Goal: Task Accomplishment & Management: Manage account settings

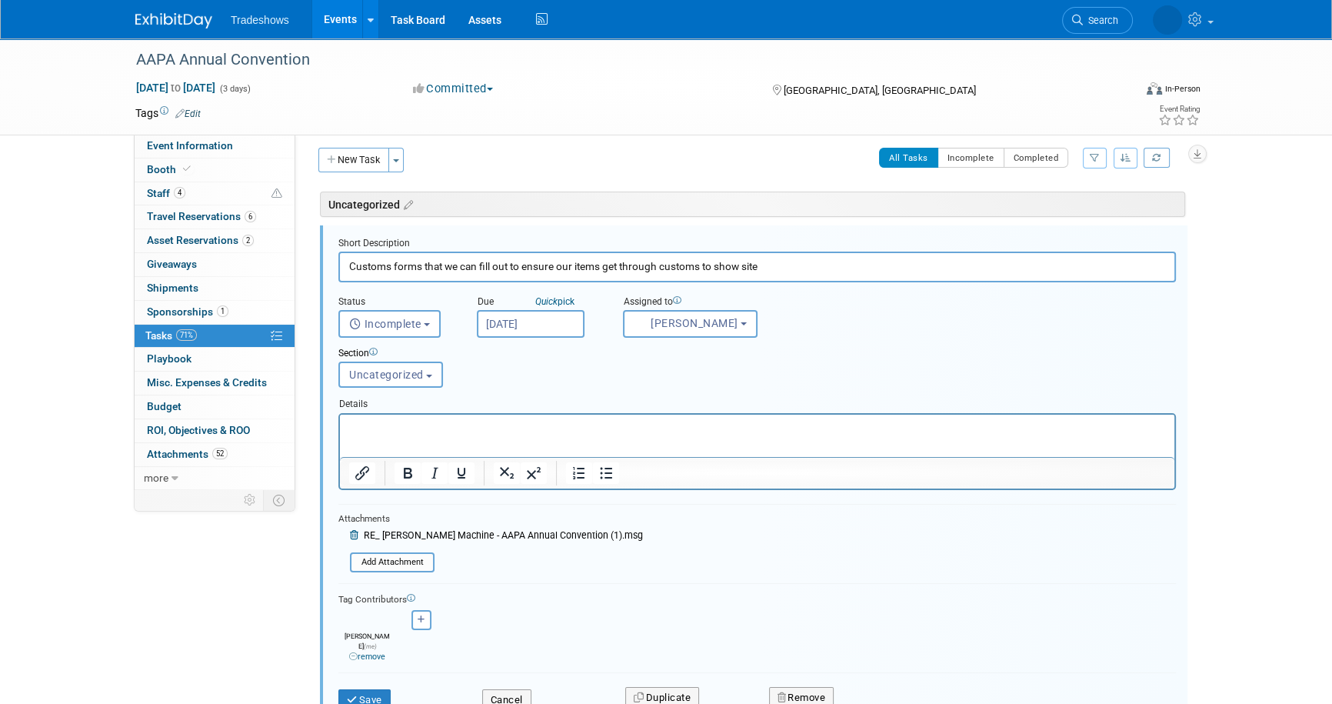
click at [787, 264] on input "Customs forms that we can fill out to ensure our items get through customs to s…" at bounding box center [757, 266] width 838 height 30
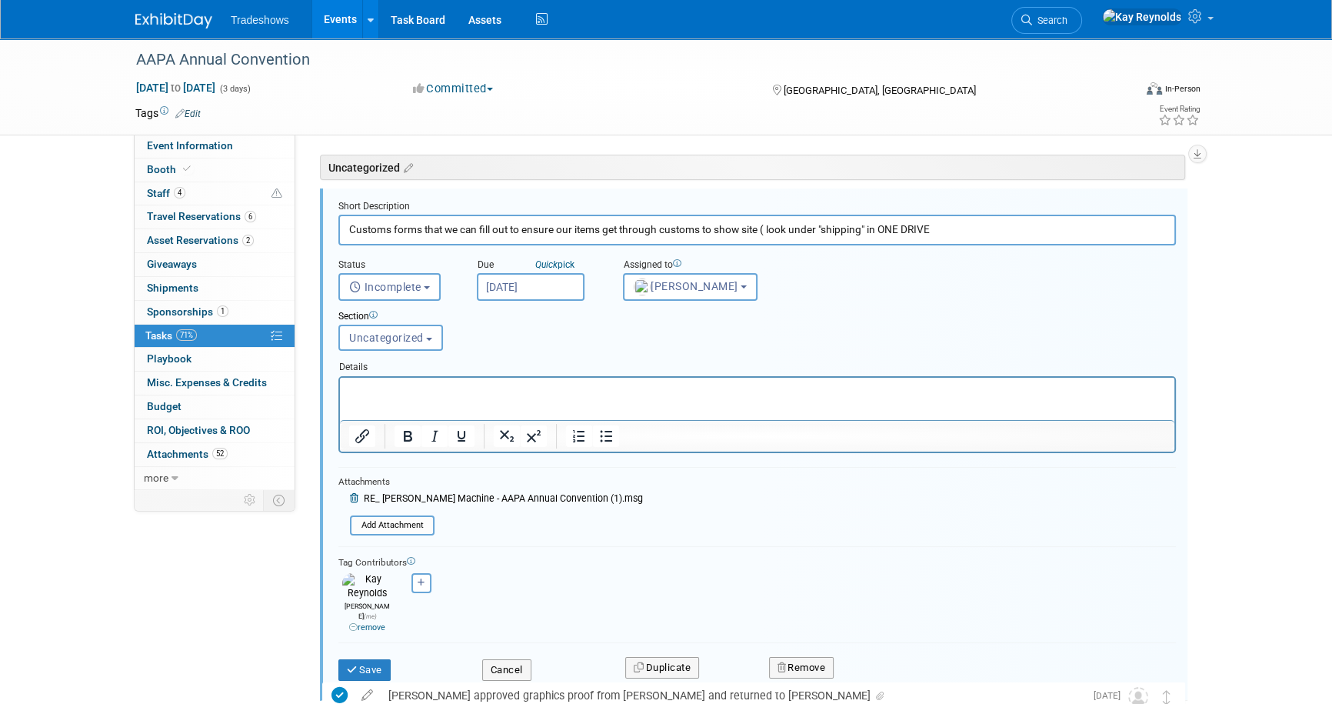
scroll to position [77, 0]
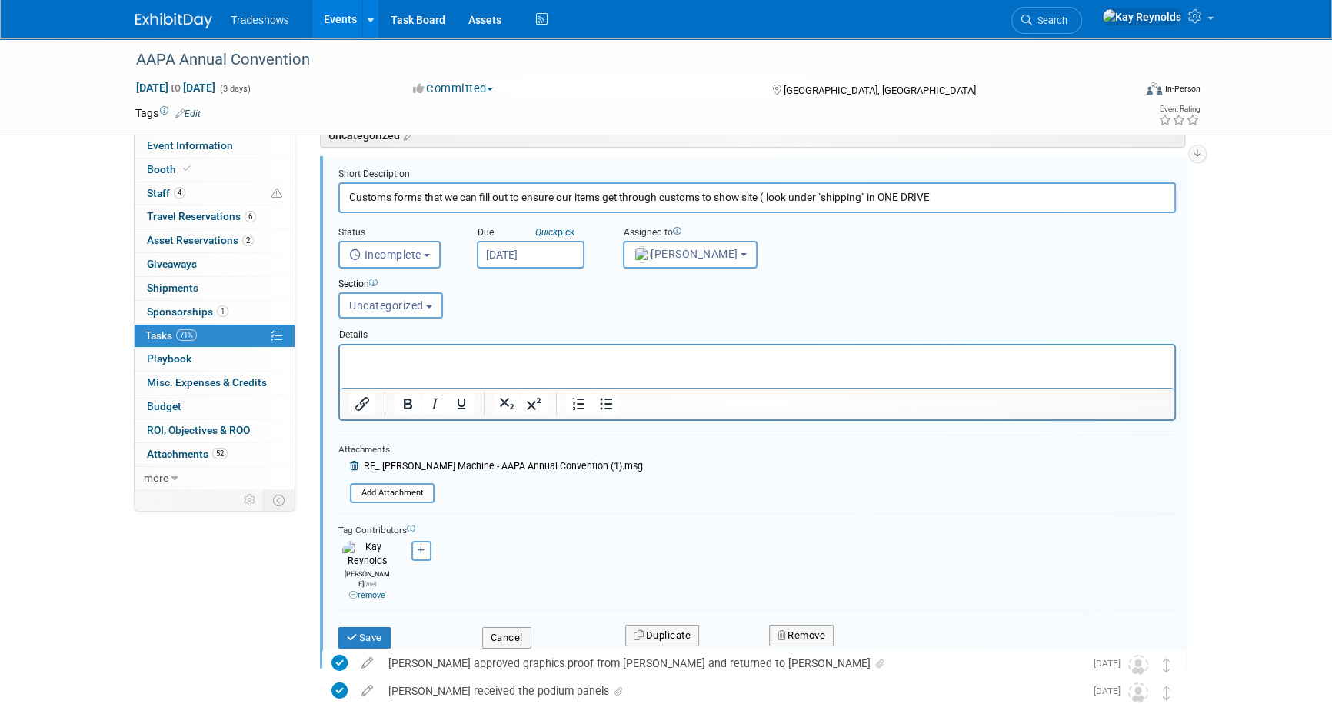
type input "Customs forms that we can fill out to ensure our items get through customs to s…"
click at [558, 248] on input "[DATE]" at bounding box center [531, 255] width 108 height 28
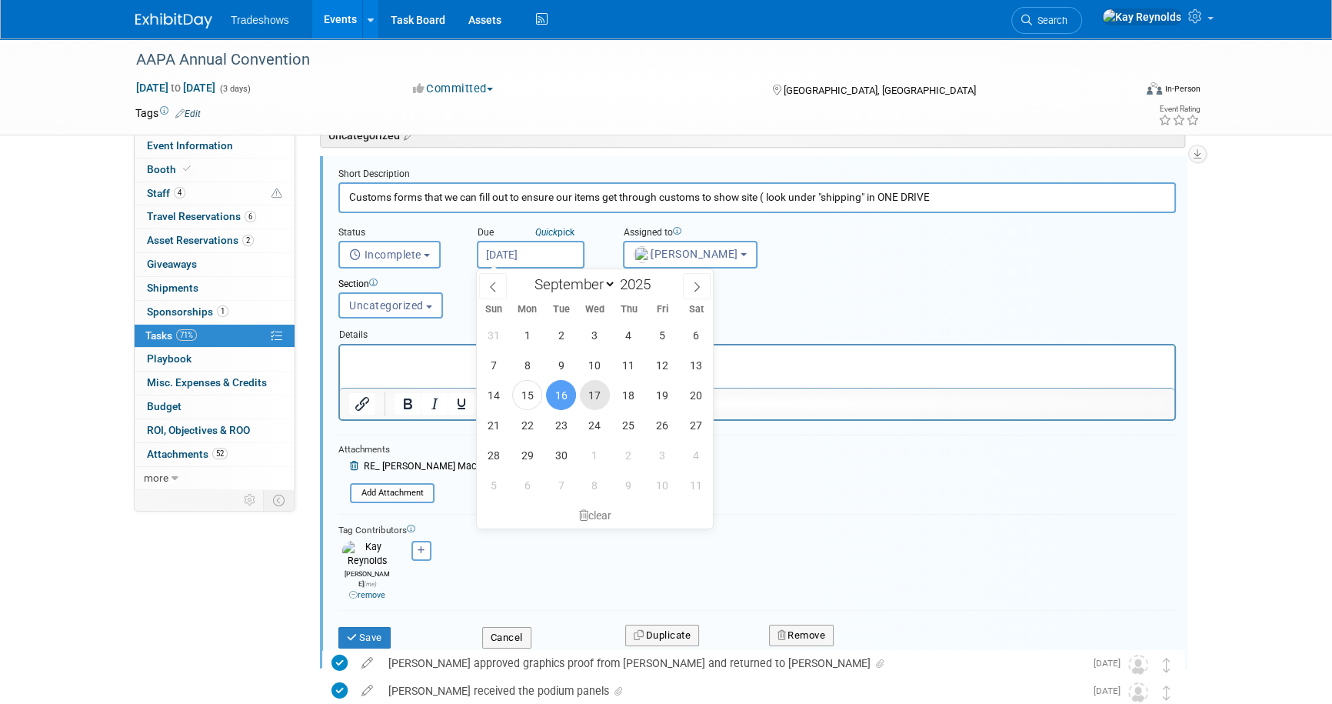
click at [601, 400] on span "17" at bounding box center [595, 395] width 30 height 30
type input "[DATE]"
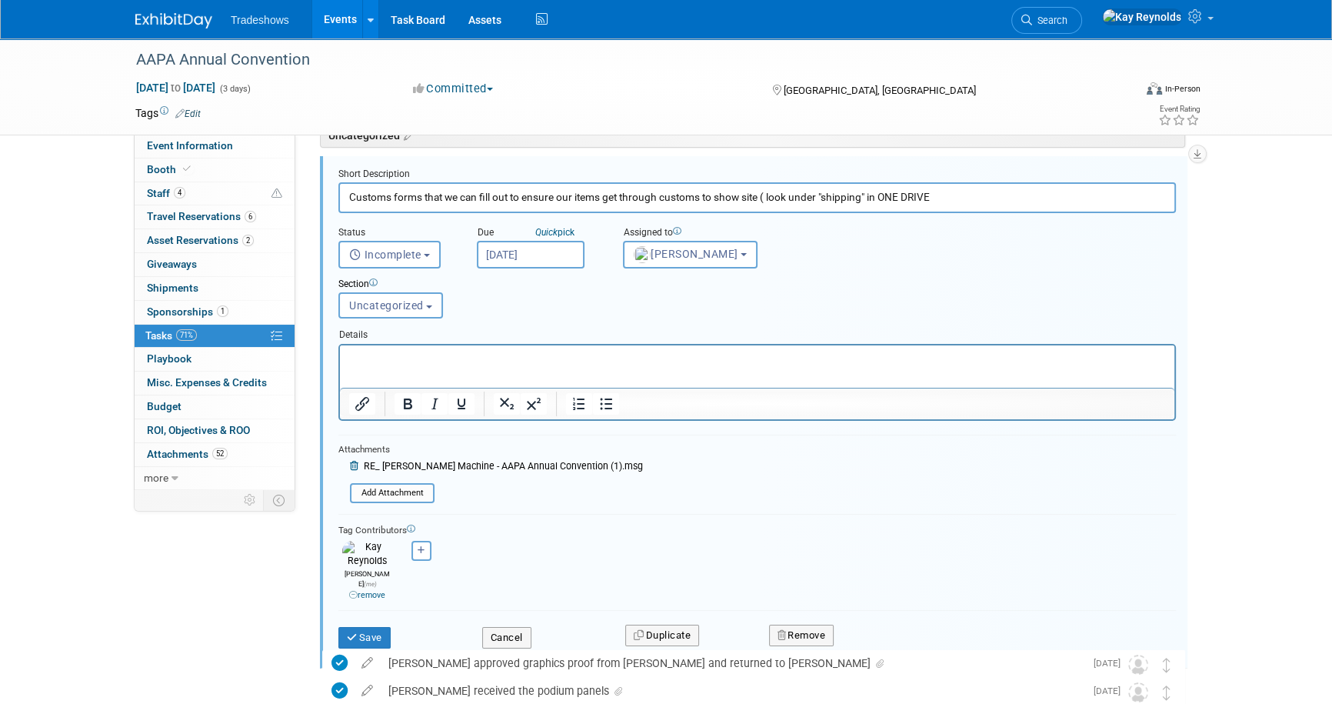
click at [356, 357] on p "Rich Text Area. Press ALT-0 for help." at bounding box center [757, 358] width 817 height 15
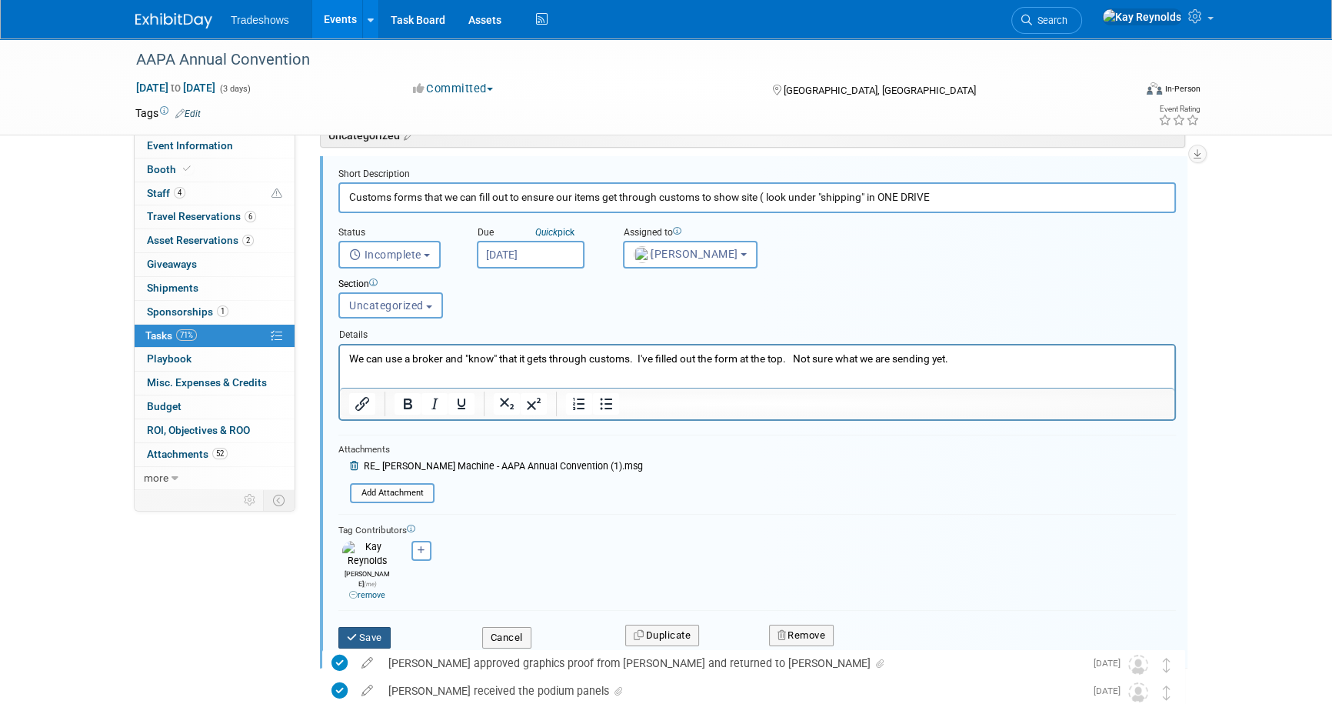
click at [371, 627] on button "Save" at bounding box center [364, 638] width 52 height 22
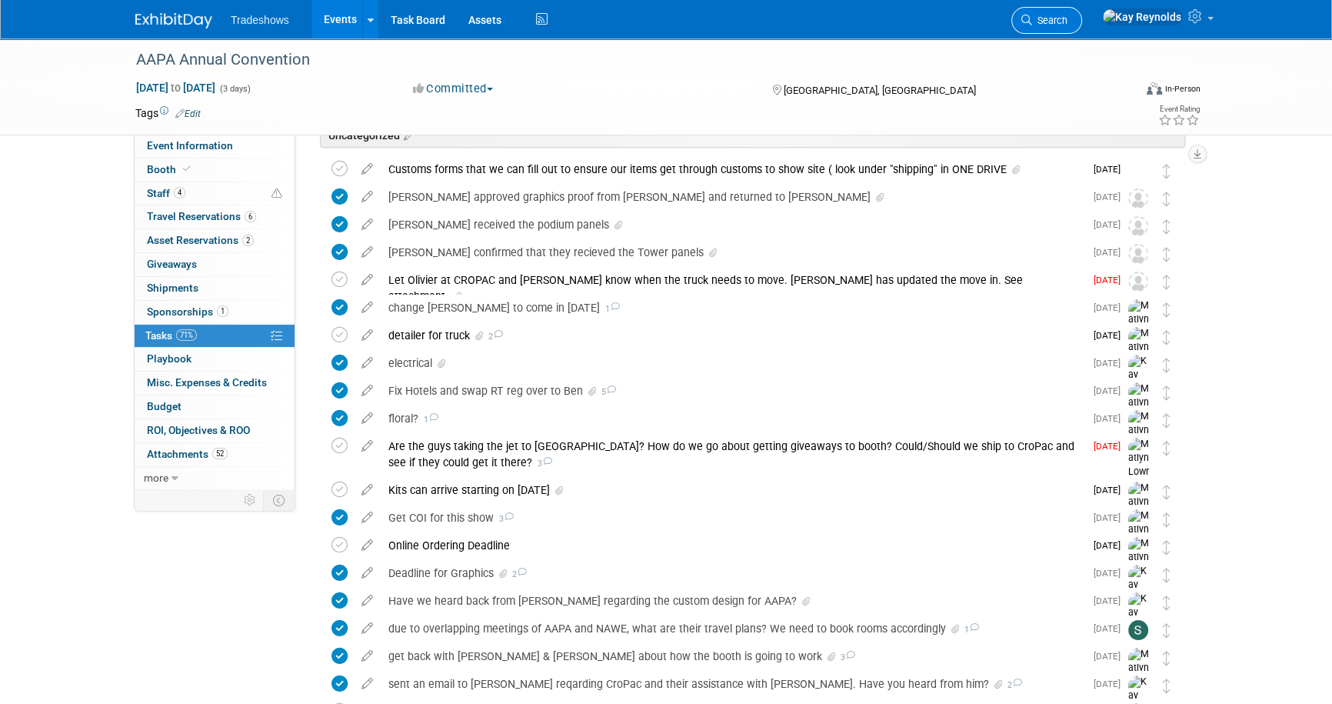
click at [1082, 11] on link "Search" at bounding box center [1046, 20] width 71 height 27
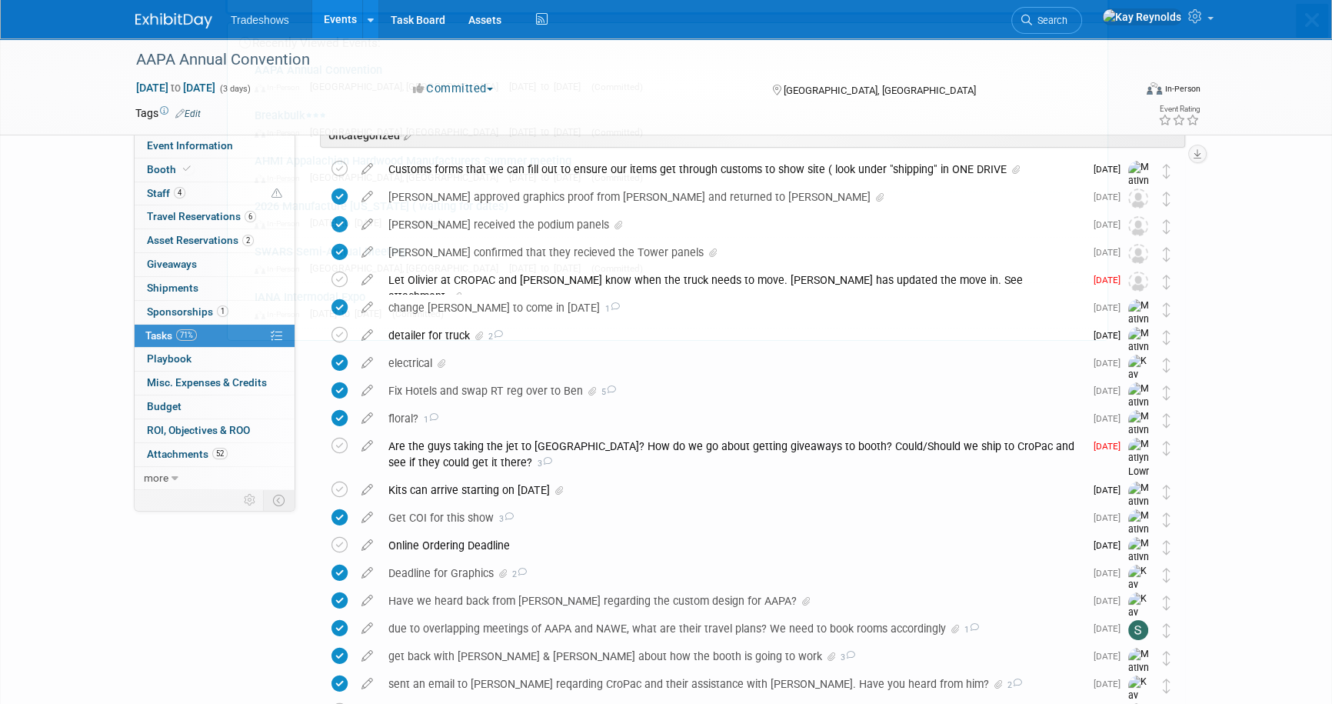
scroll to position [0, 0]
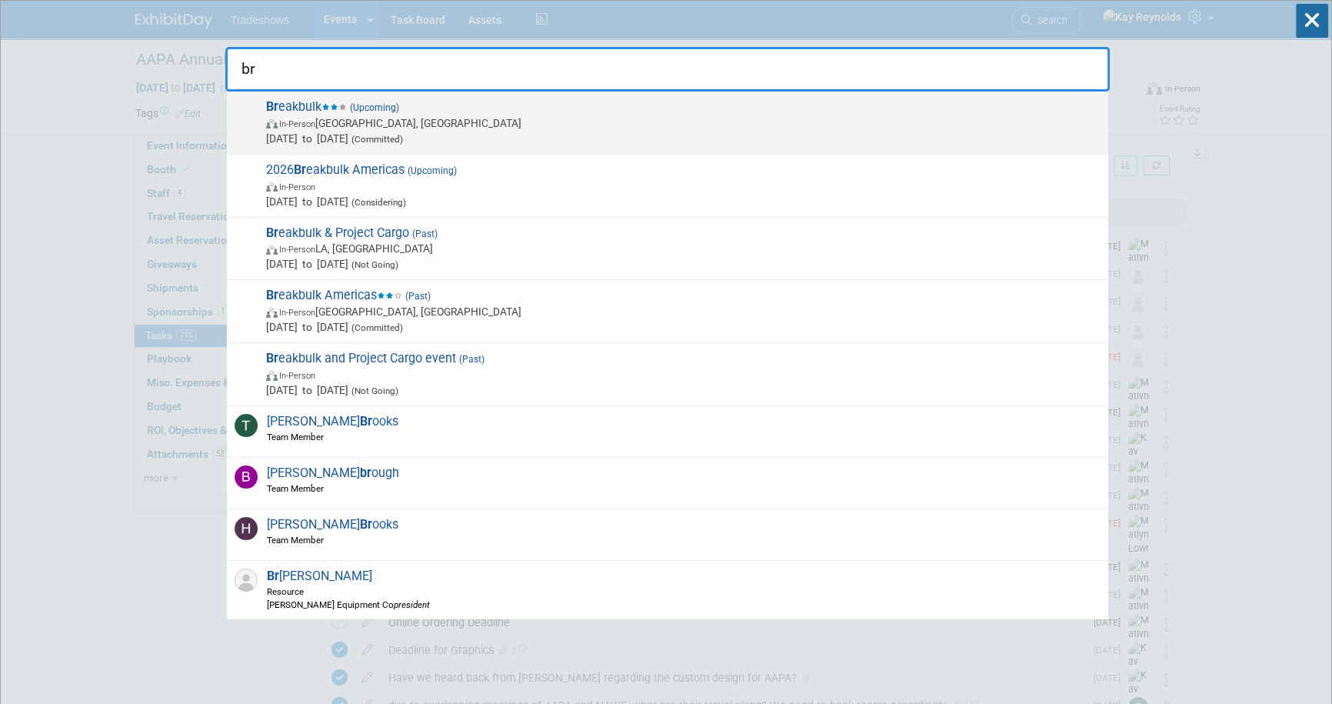
type input "br"
click at [304, 114] on span "Br eakbulk (Upcoming) In-Person [GEOGRAPHIC_DATA], [GEOGRAPHIC_DATA] [DATE] to …" at bounding box center [680, 122] width 839 height 47
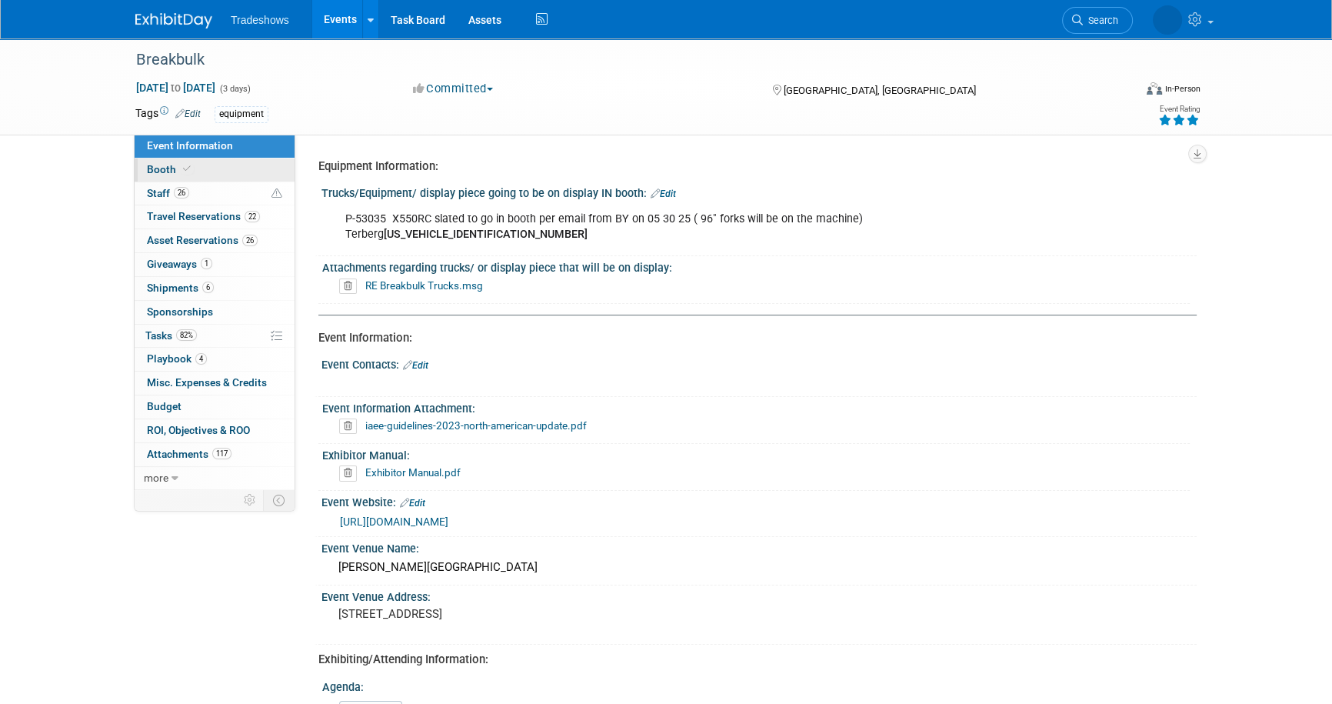
click at [220, 175] on link "Booth" at bounding box center [215, 169] width 160 height 23
select select "Certificate of insurance not needed"
